Goal: Task Accomplishment & Management: Manage account settings

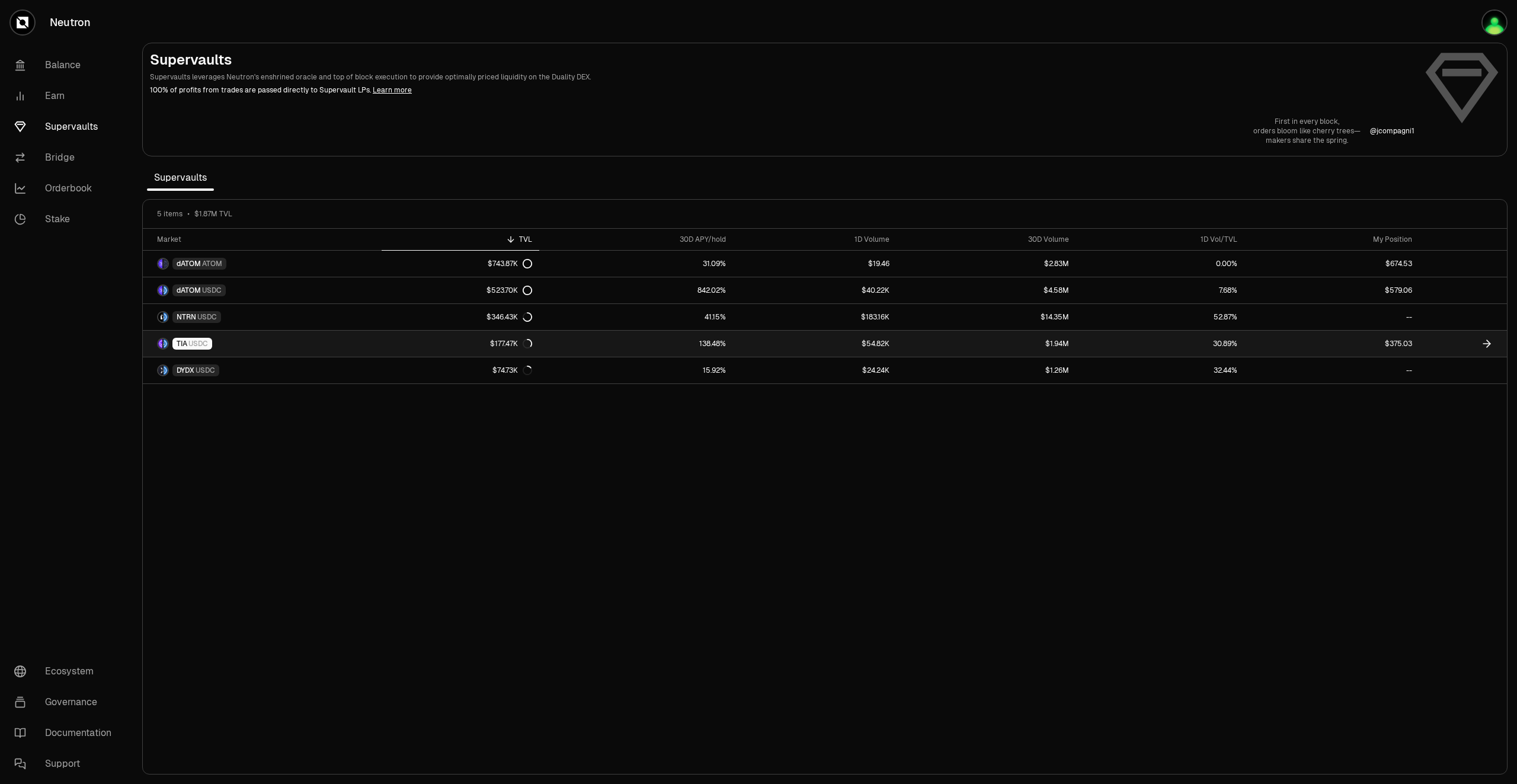
click at [1487, 344] on icon at bounding box center [1487, 344] width 12 height 12
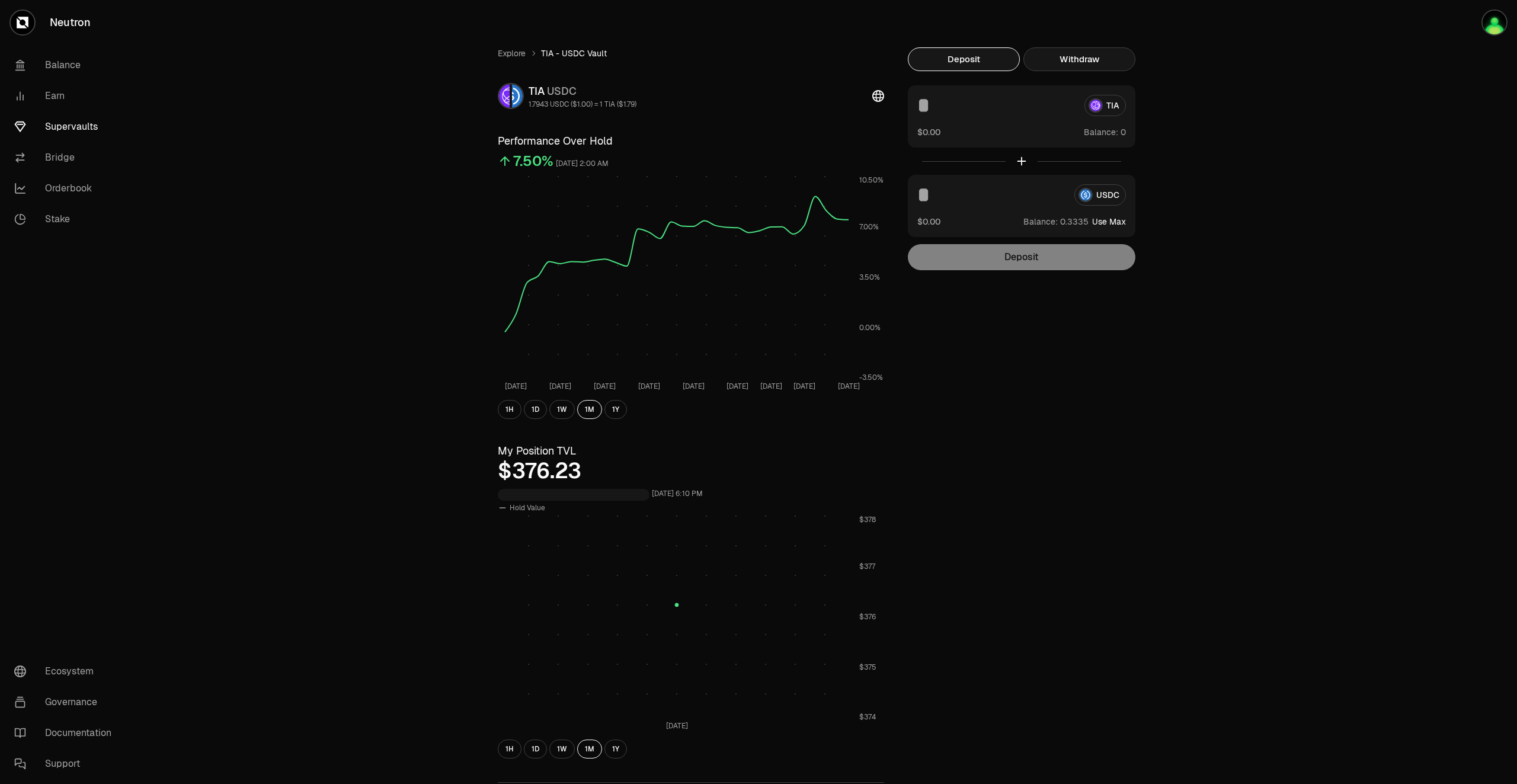
click at [1090, 61] on button "Withdraw" at bounding box center [1079, 60] width 112 height 24
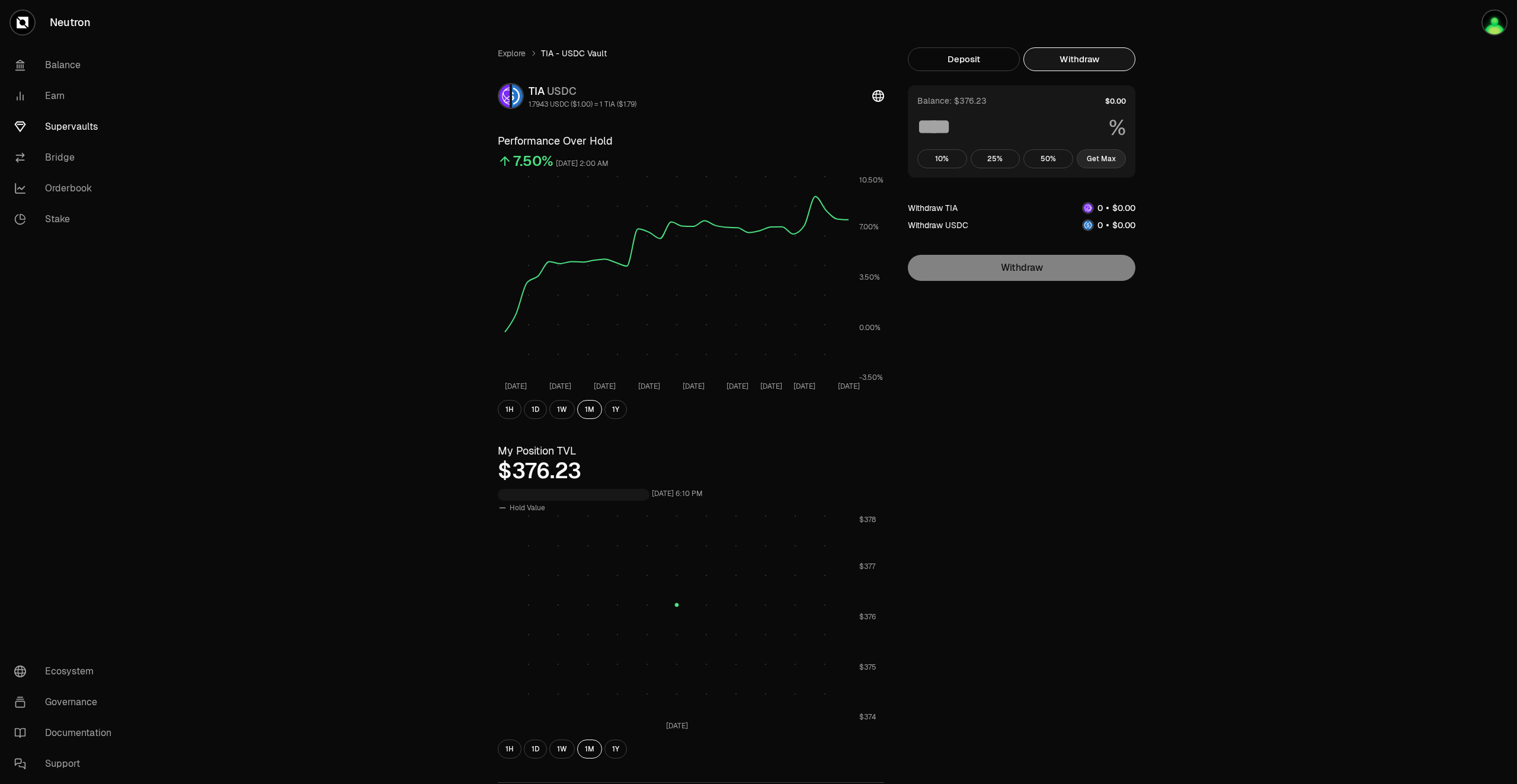
click at [1112, 157] on button "Get Max" at bounding box center [1101, 159] width 50 height 19
type input "***"
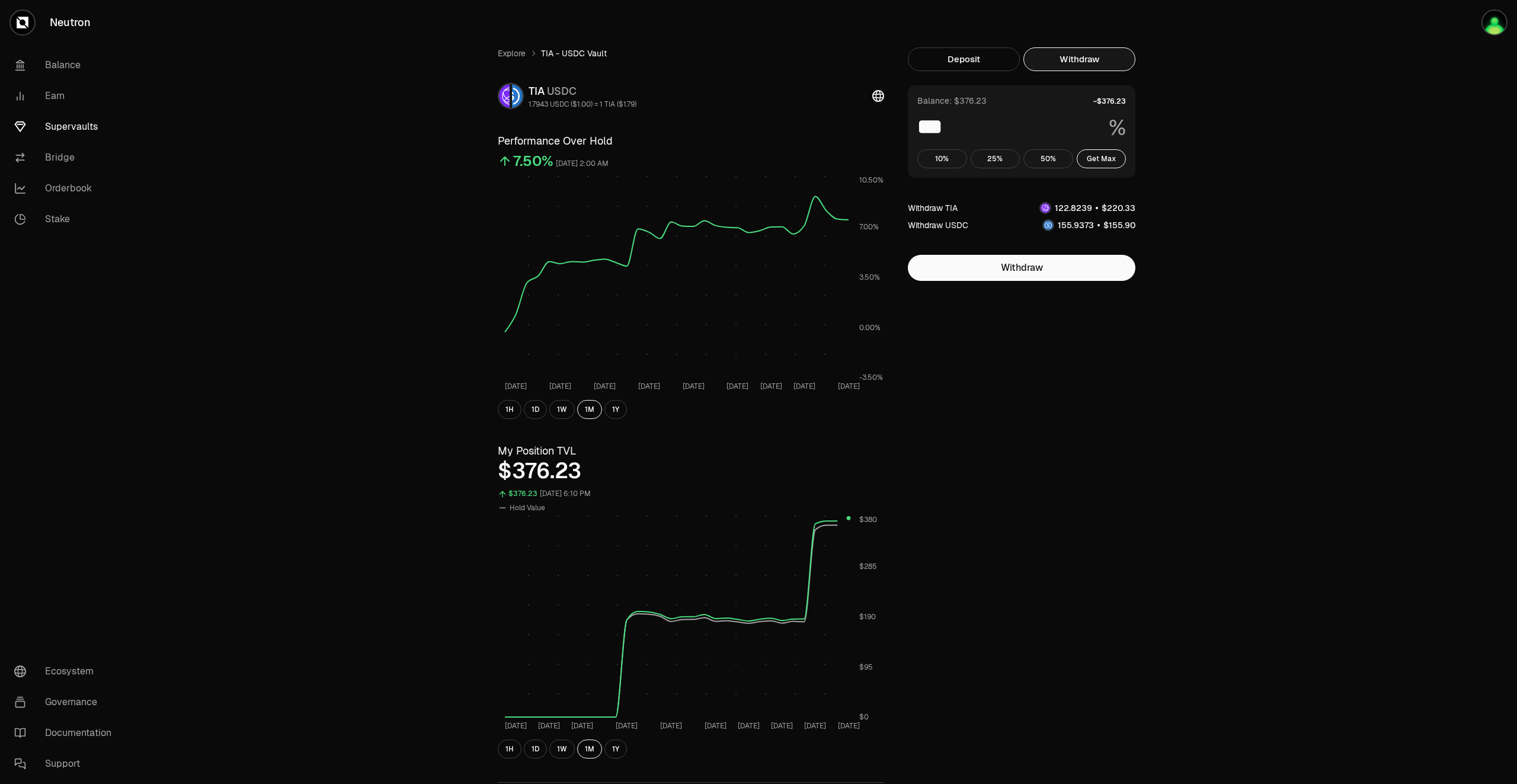
click at [66, 127] on link "Supervaults" at bounding box center [66, 127] width 124 height 31
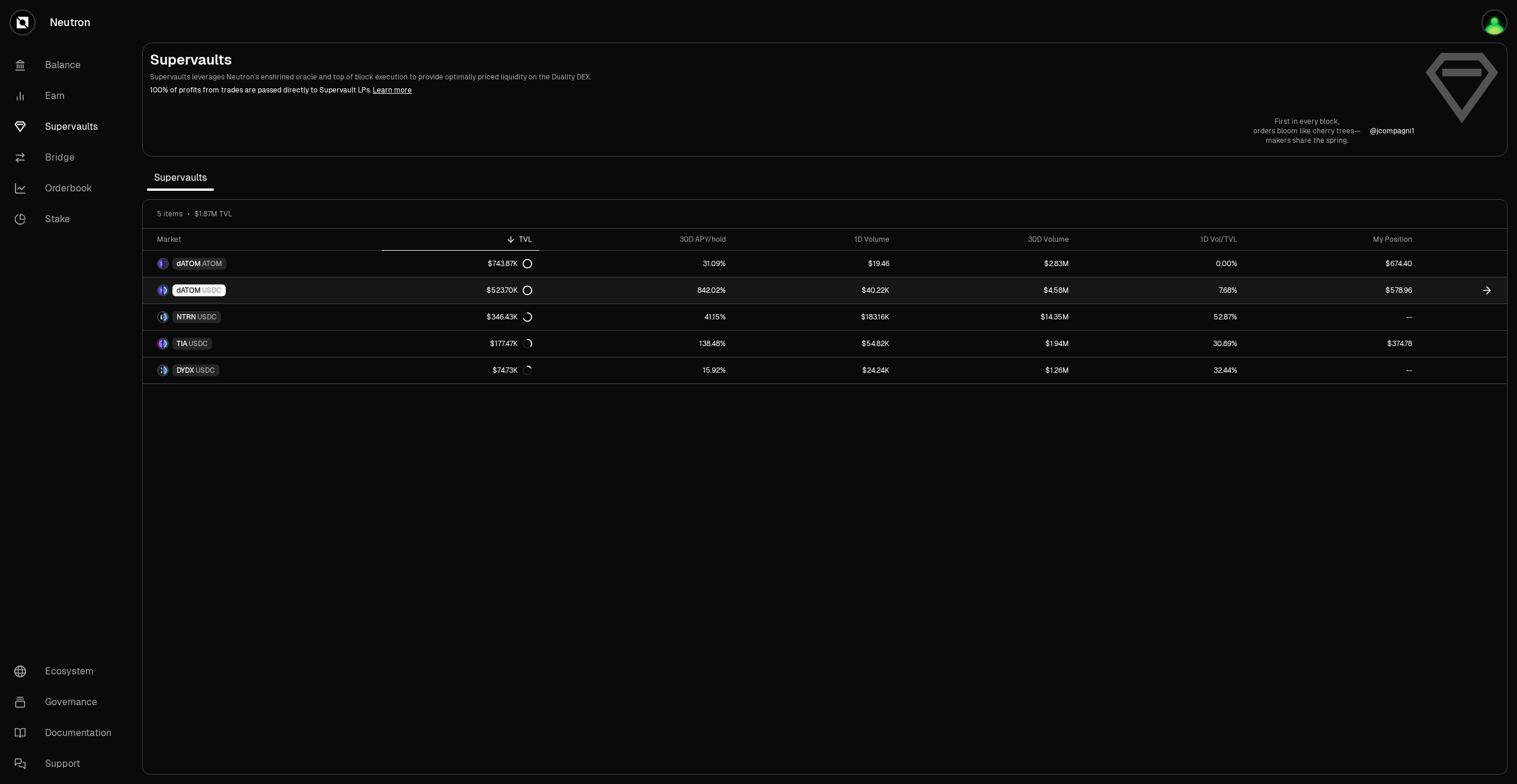
click at [1486, 287] on icon at bounding box center [1487, 290] width 12 height 12
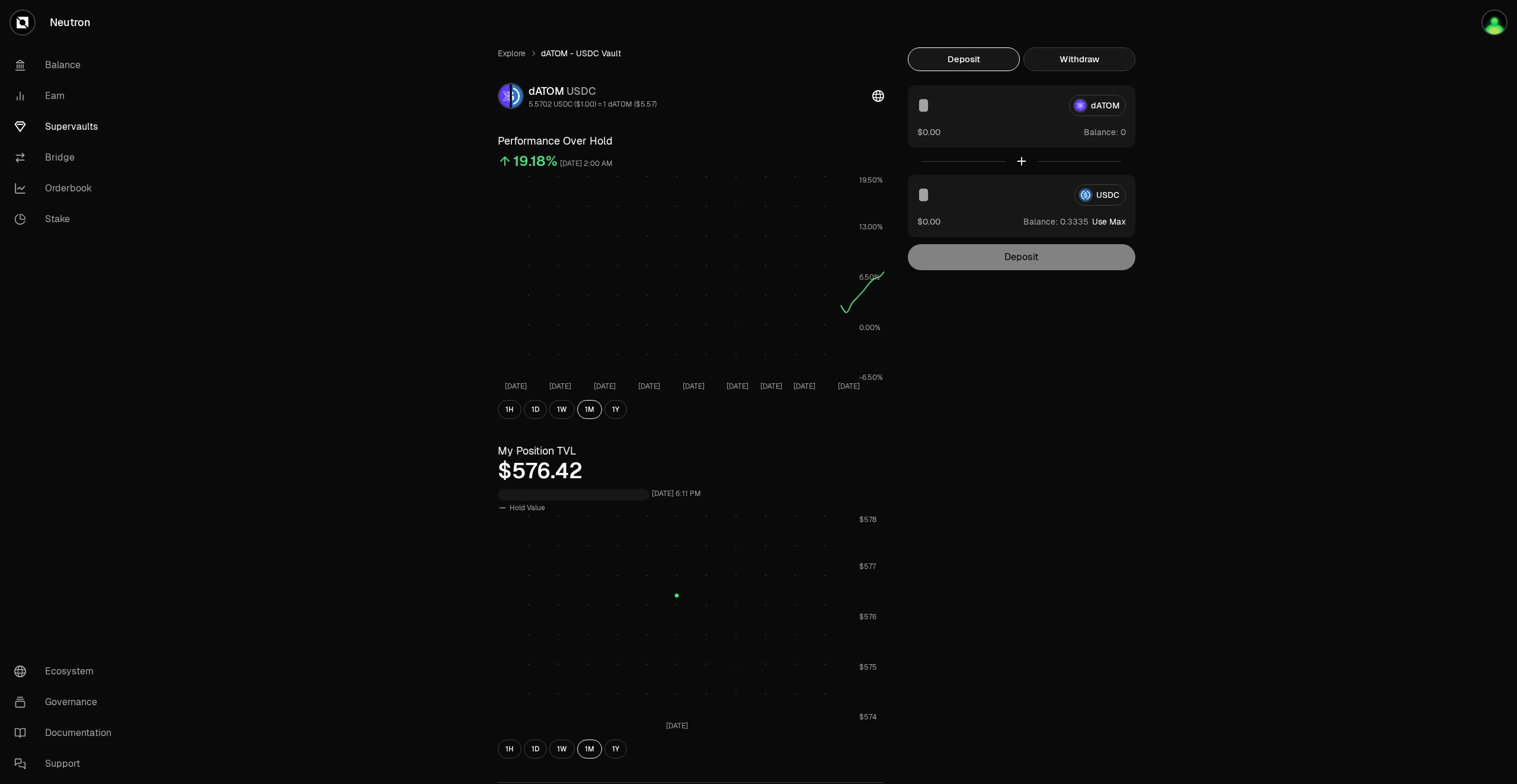
click at [1074, 60] on button "Withdraw" at bounding box center [1079, 60] width 112 height 24
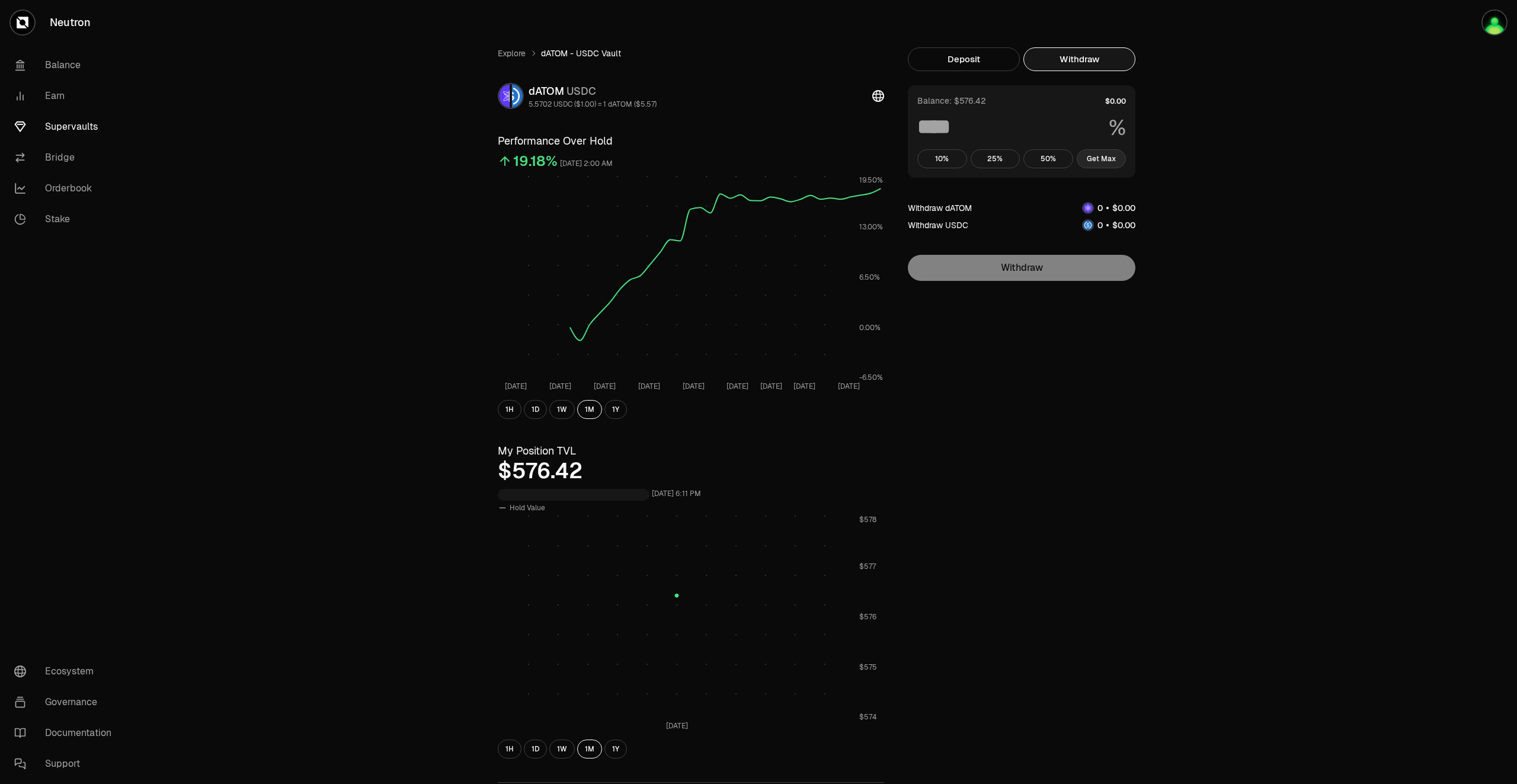
click at [1110, 167] on button "Get Max" at bounding box center [1101, 159] width 50 height 19
type input "***"
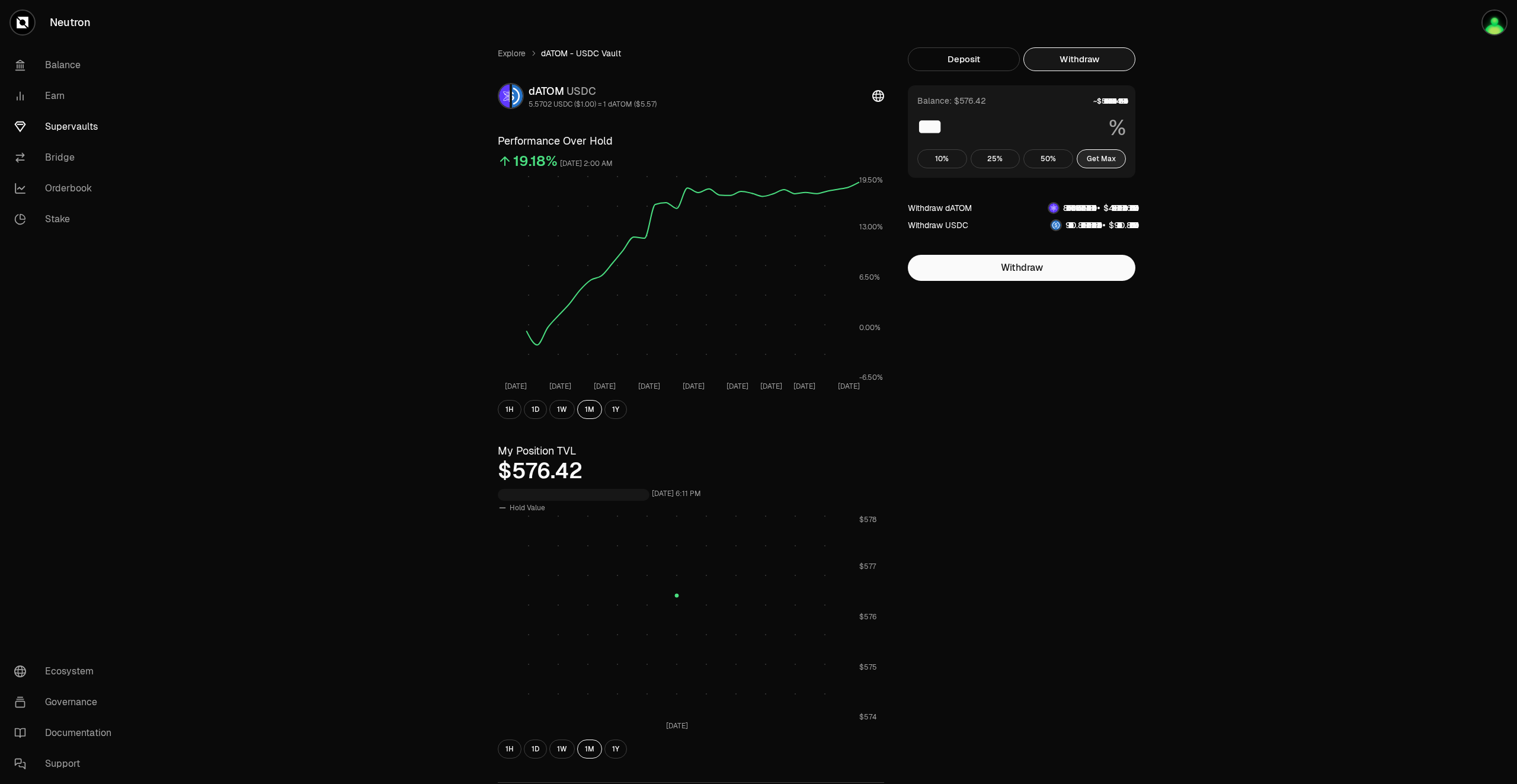
click at [1105, 157] on button "Get Max" at bounding box center [1101, 159] width 50 height 19
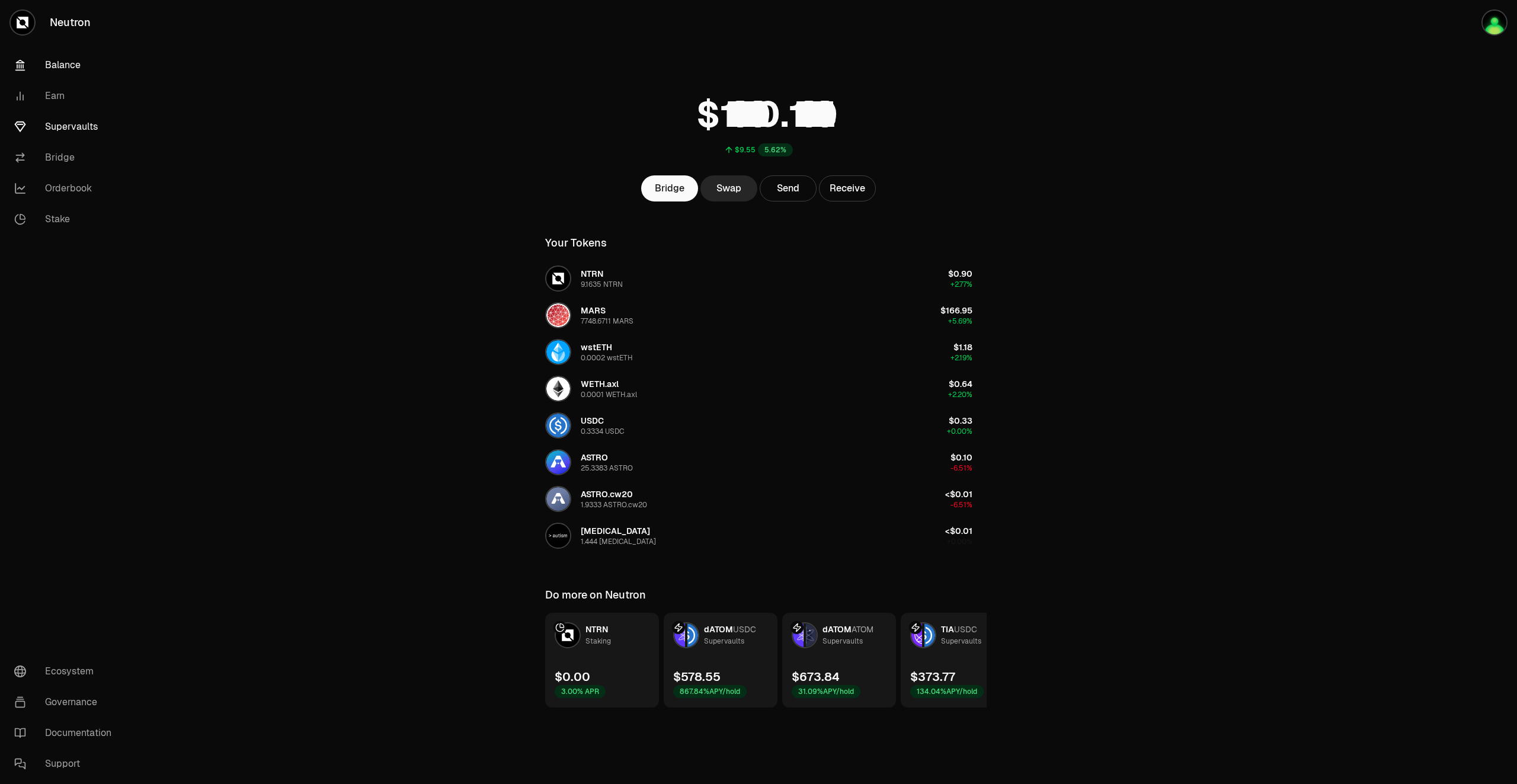
click at [81, 132] on link "Supervaults" at bounding box center [66, 127] width 124 height 31
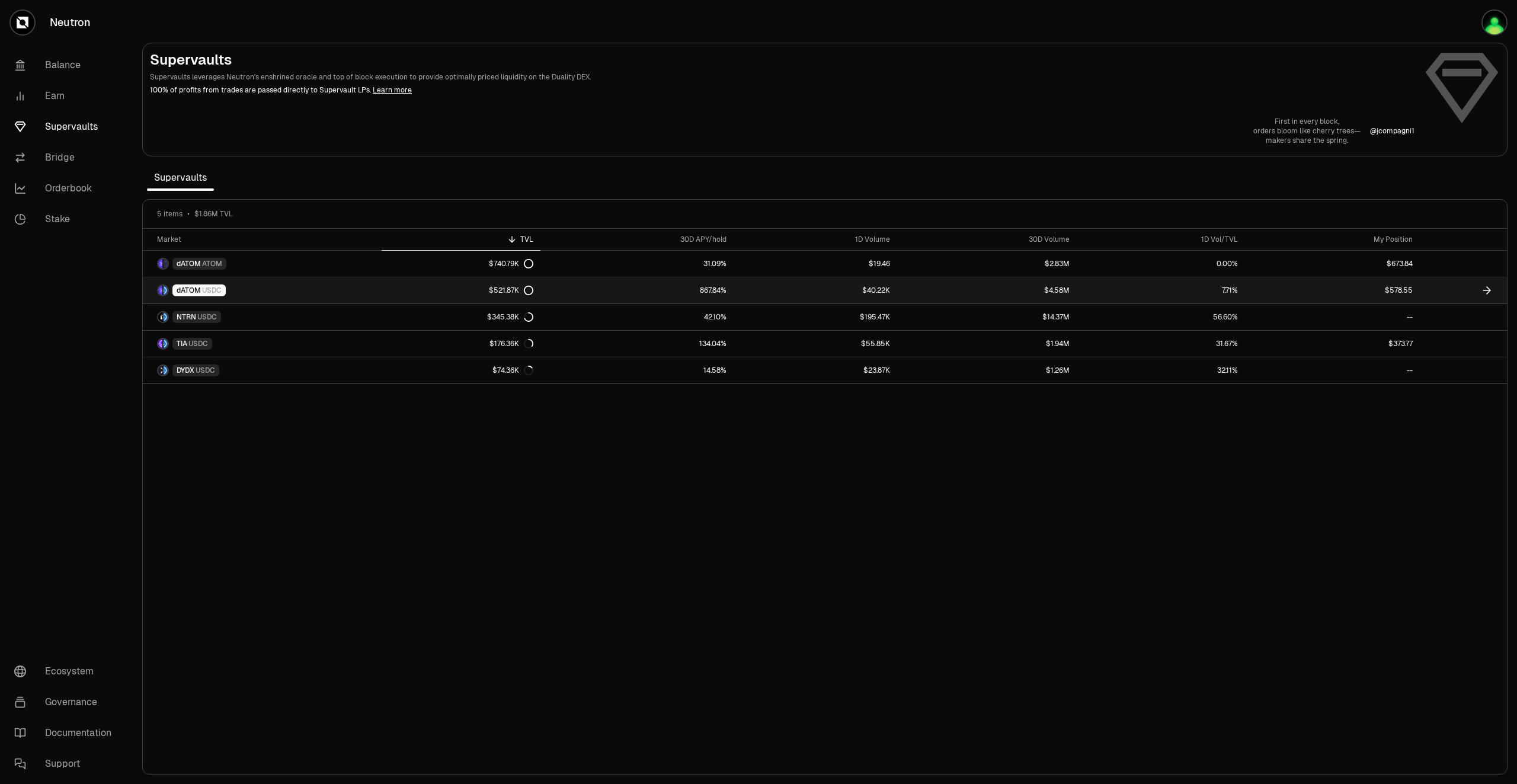
click at [1488, 290] on icon at bounding box center [1487, 290] width 12 height 12
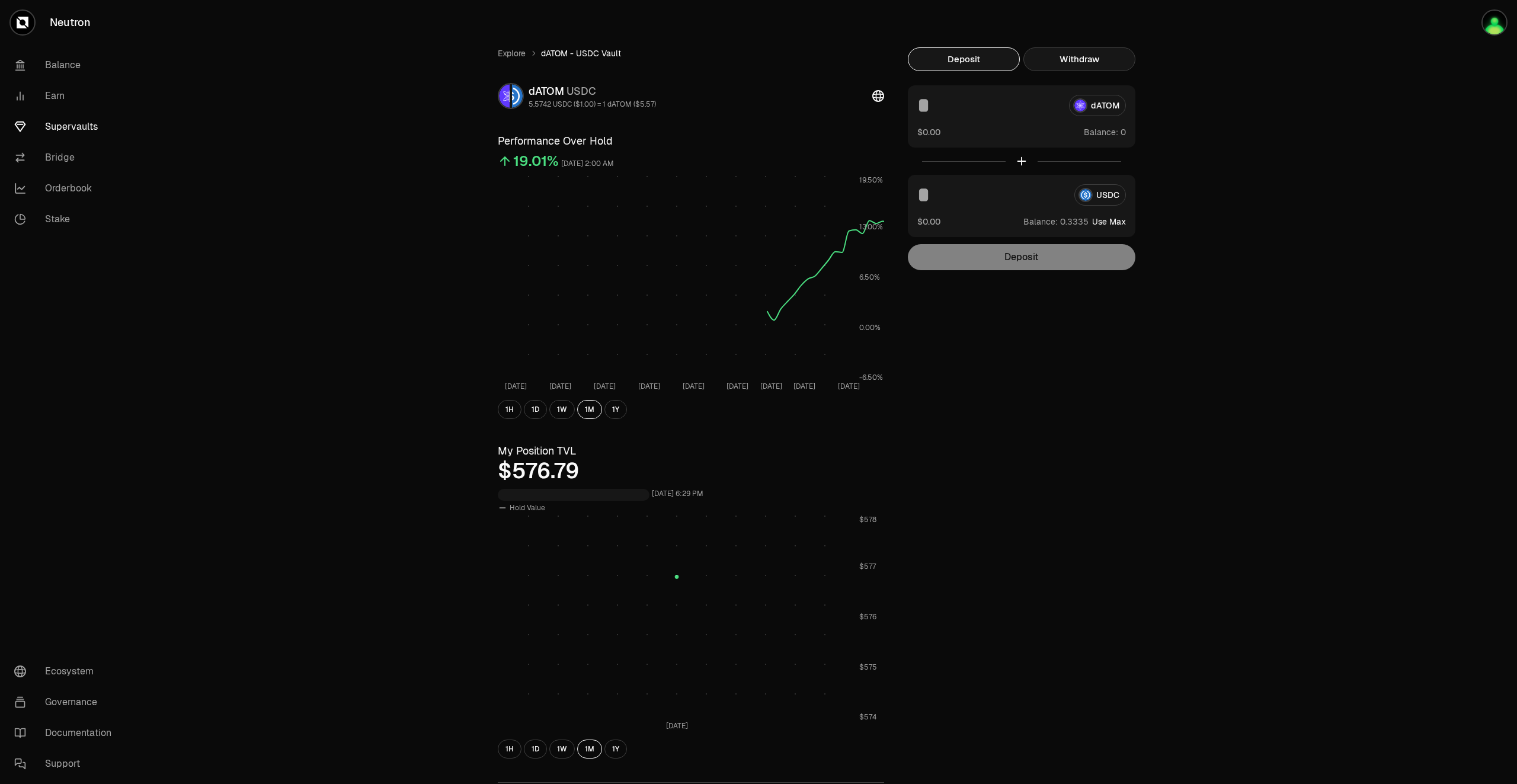
click at [1081, 54] on button "Withdraw" at bounding box center [1079, 60] width 112 height 24
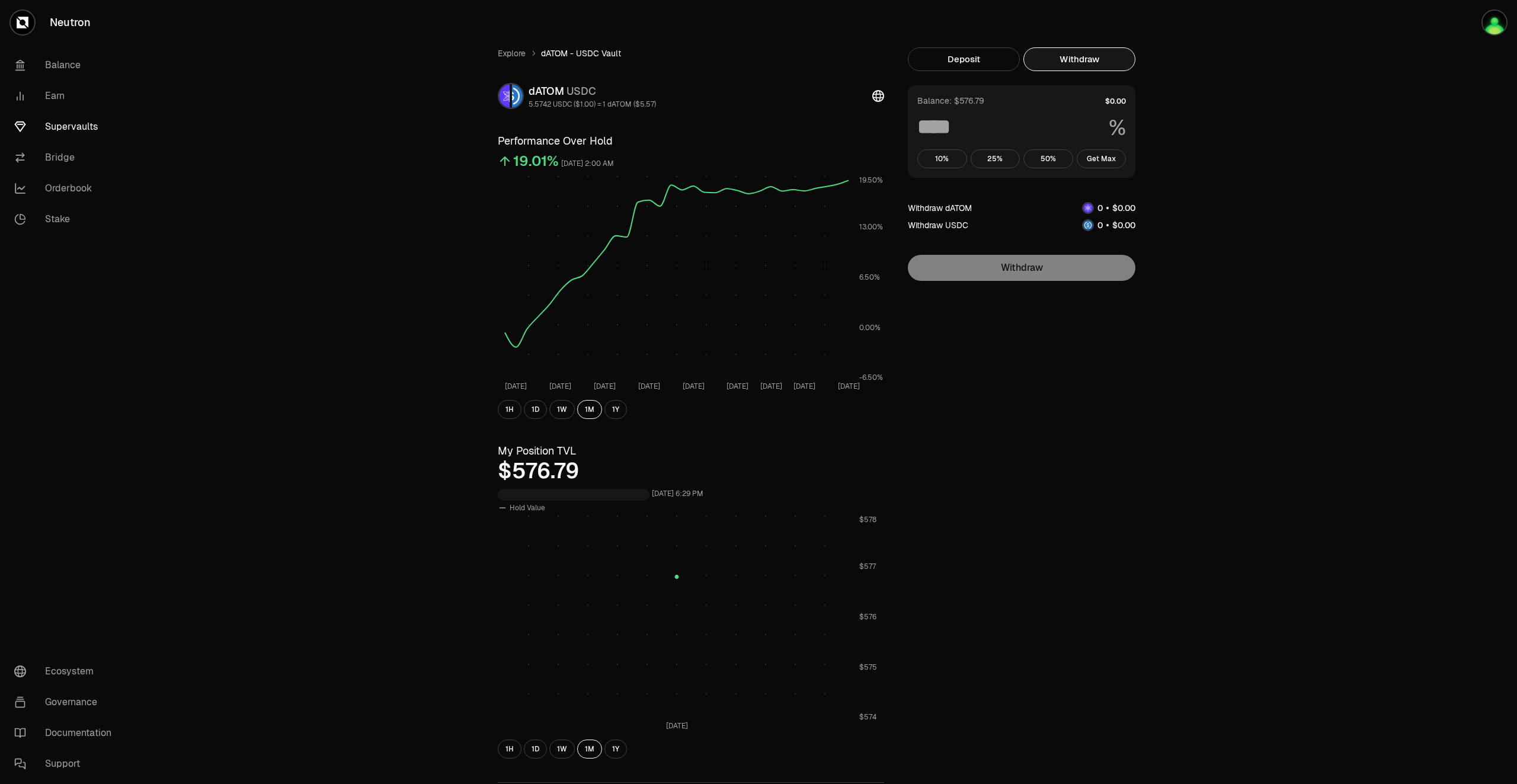
click at [92, 125] on link "Supervaults" at bounding box center [66, 127] width 124 height 31
